Goal: Information Seeking & Learning: Learn about a topic

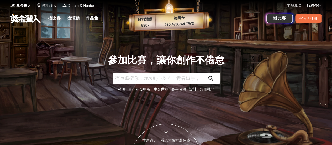
click at [55, 18] on link "找比賽" at bounding box center [54, 18] width 17 height 7
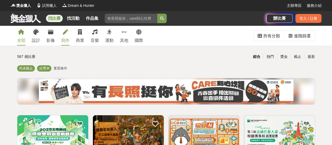
click at [63, 37] on link "寫作" at bounding box center [65, 36] width 8 height 20
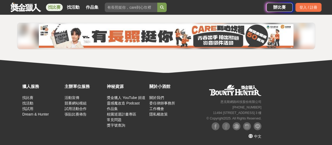
scroll to position [787, 0]
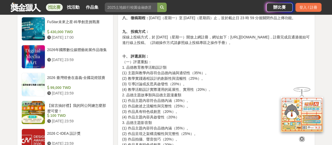
scroll to position [630, 0]
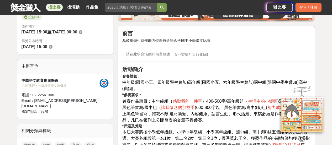
scroll to position [158, 0]
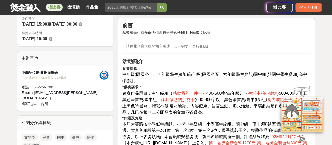
click at [302, 139] on icon at bounding box center [302, 139] width 6 height 6
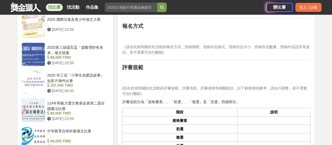
scroll to position [525, 0]
drag, startPoint x: 326, startPoint y: 0, endPoint x: 325, endPoint y: 33, distance: 32.3
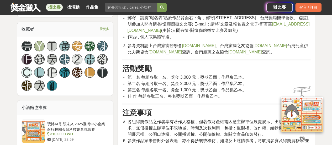
scroll to position [263, 0]
